Goal: Transaction & Acquisition: Purchase product/service

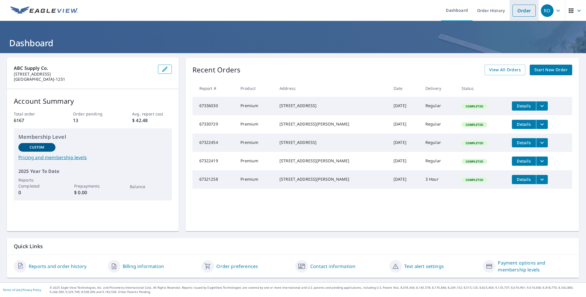
click at [520, 14] on link "Order" at bounding box center [523, 11] width 23 height 12
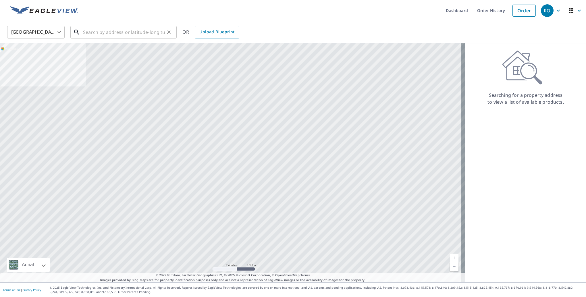
click at [105, 34] on input "text" at bounding box center [124, 32] width 82 height 16
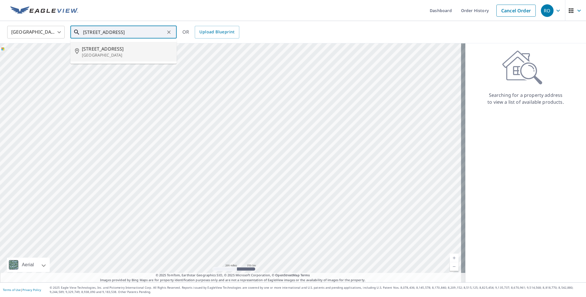
click at [114, 56] on p "[GEOGRAPHIC_DATA]" at bounding box center [127, 55] width 90 height 6
type input "[STREET_ADDRESS]"
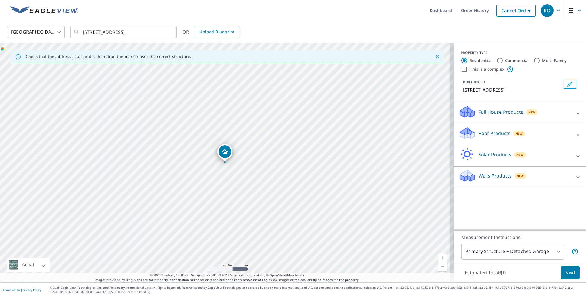
click at [529, 208] on div "PROPERTY TYPE Residential Commercial Multi-Family This is a complex BUILDING ID…" at bounding box center [520, 136] width 132 height 187
click at [539, 138] on div "Roof Products New" at bounding box center [514, 134] width 113 height 16
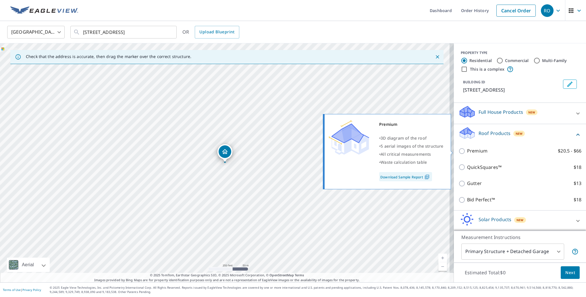
click at [470, 151] on p "Premium" at bounding box center [477, 150] width 20 height 7
click at [467, 151] on input "Premium $20.5 - $66" at bounding box center [462, 151] width 9 height 7
checkbox input "true"
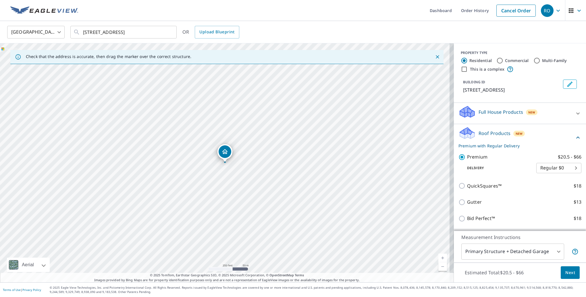
click at [570, 273] on span "Next" at bounding box center [570, 272] width 10 height 7
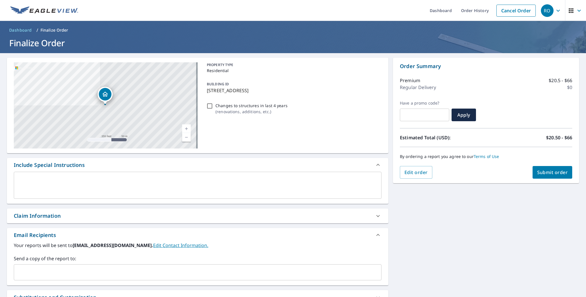
click at [44, 265] on div "​" at bounding box center [197, 272] width 367 height 16
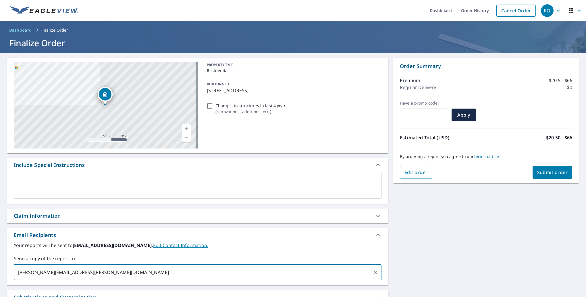
type input "[PERSON_NAME][EMAIL_ADDRESS][PERSON_NAME][DOMAIN_NAME]"
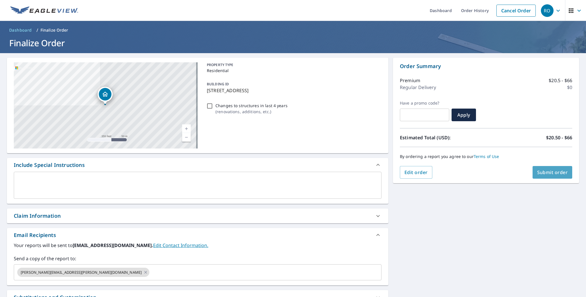
click at [542, 175] on span "Submit order" at bounding box center [552, 172] width 31 height 6
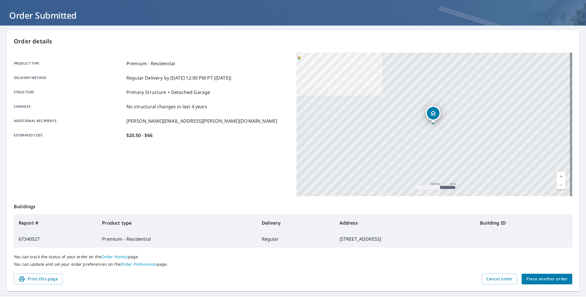
scroll to position [40, 0]
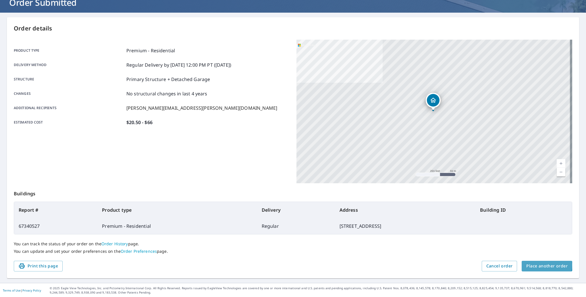
click at [535, 264] on span "Place another order" at bounding box center [546, 265] width 41 height 7
